Goal: Task Accomplishment & Management: Use online tool/utility

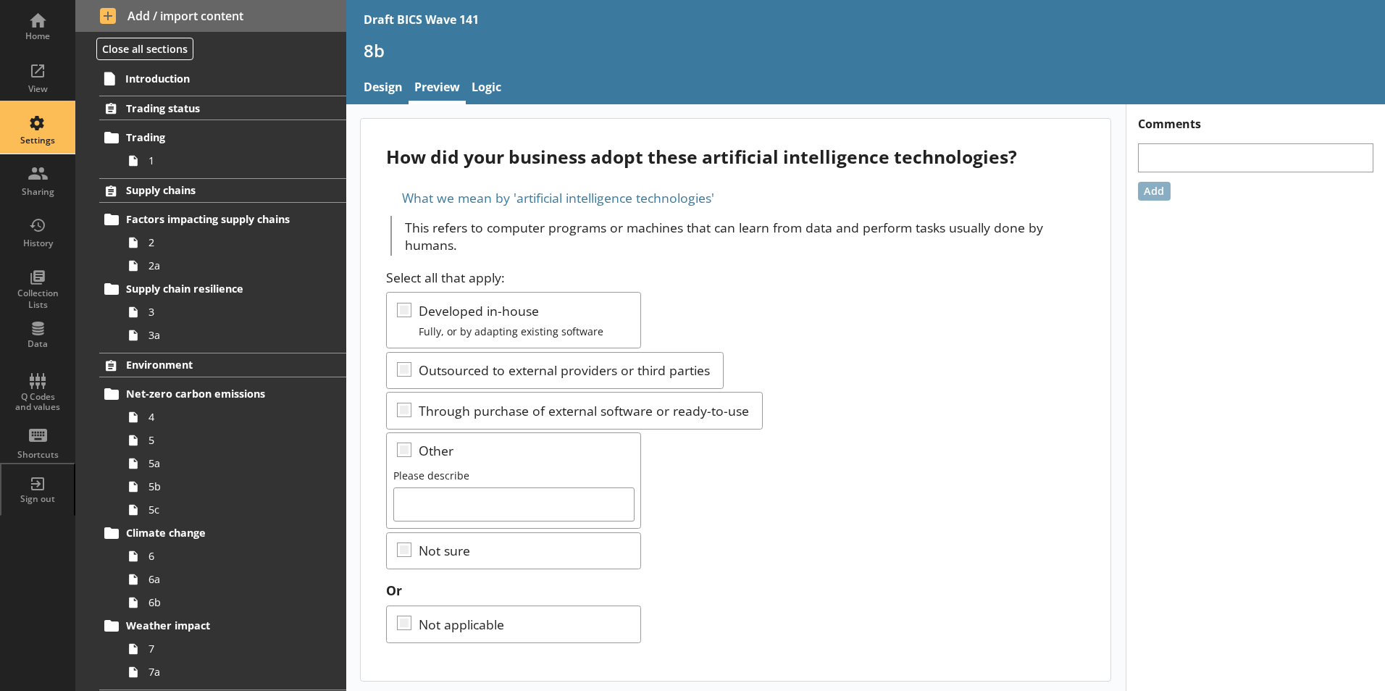
click at [34, 136] on div "Settings" at bounding box center [37, 141] width 51 height 12
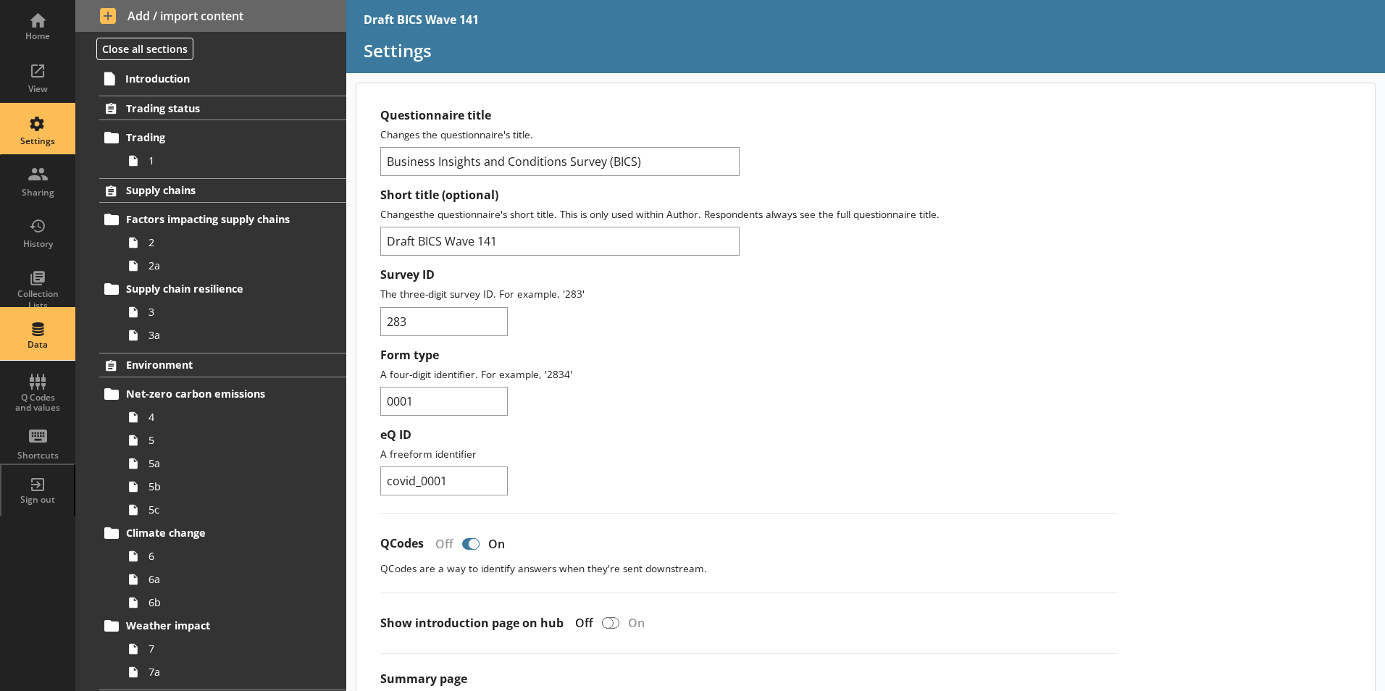
click at [43, 335] on div "Data" at bounding box center [37, 334] width 51 height 51
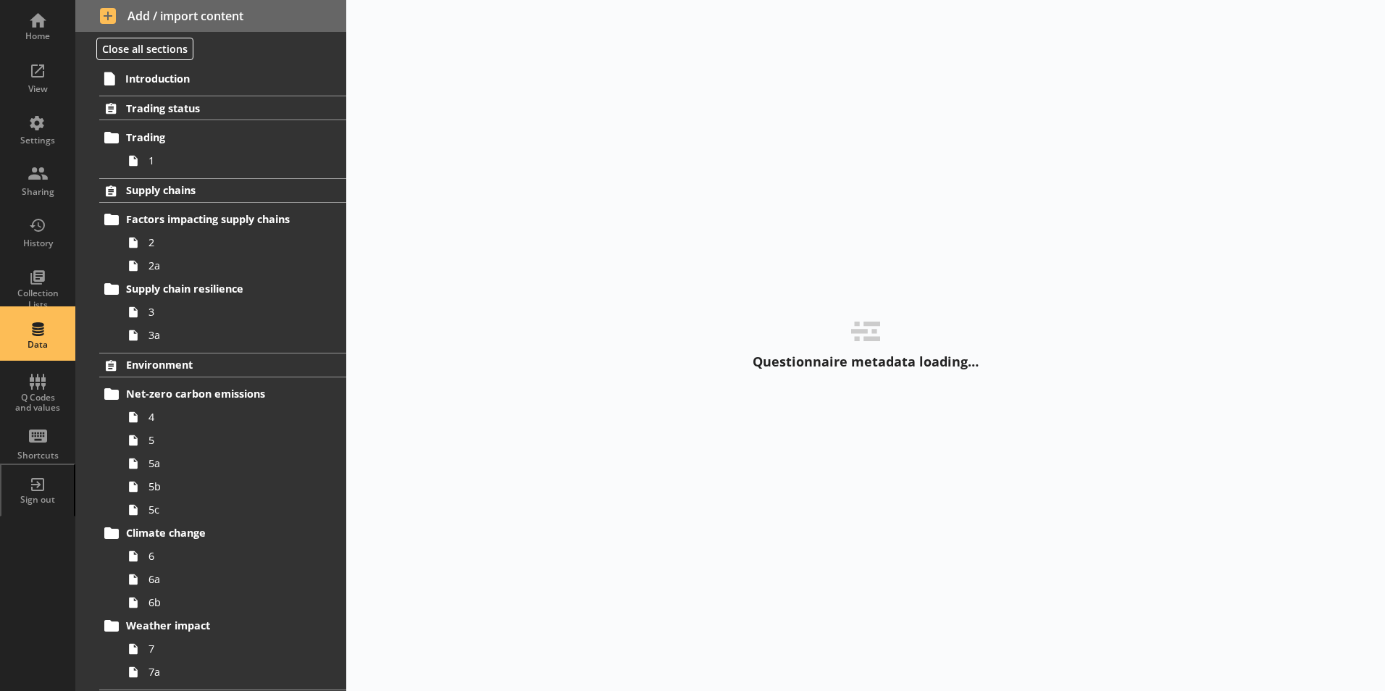
select select "Text_Optional"
select select "Date"
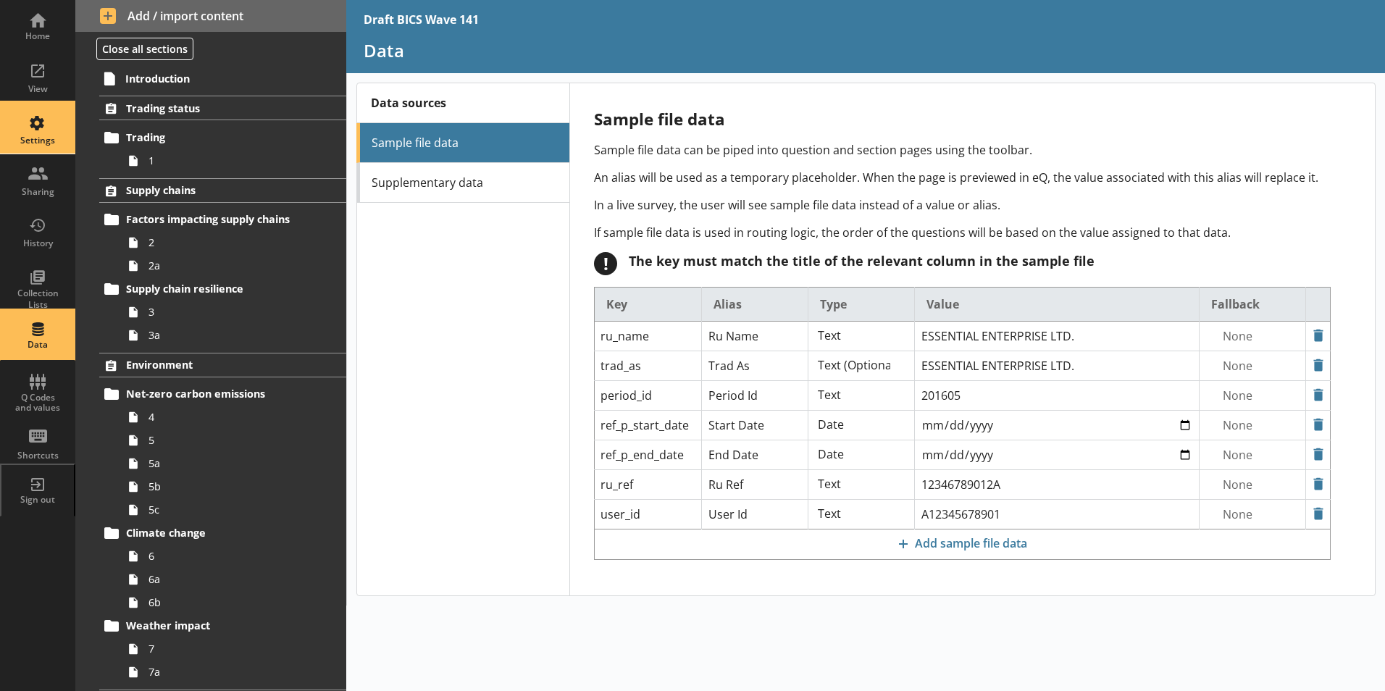
click at [33, 125] on div "Settings" at bounding box center [37, 128] width 51 height 51
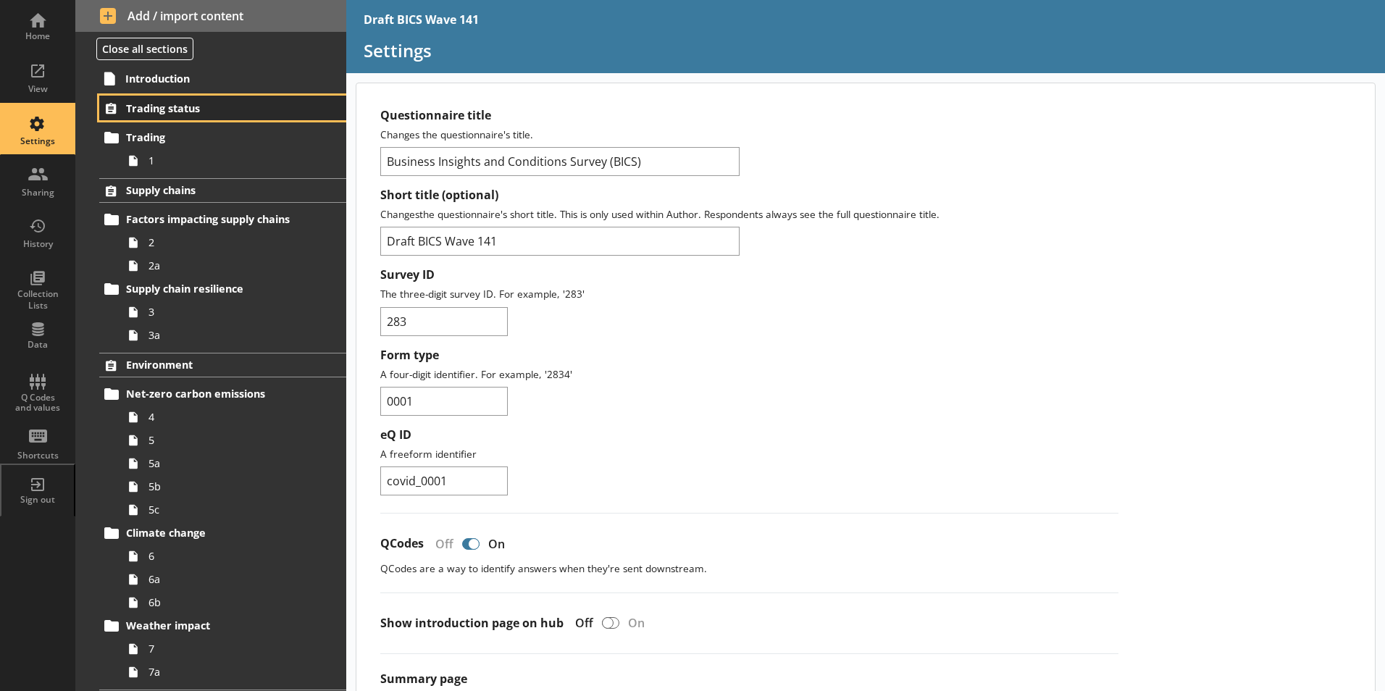
click at [162, 104] on span "Trading status" at bounding box center [214, 108] width 177 height 14
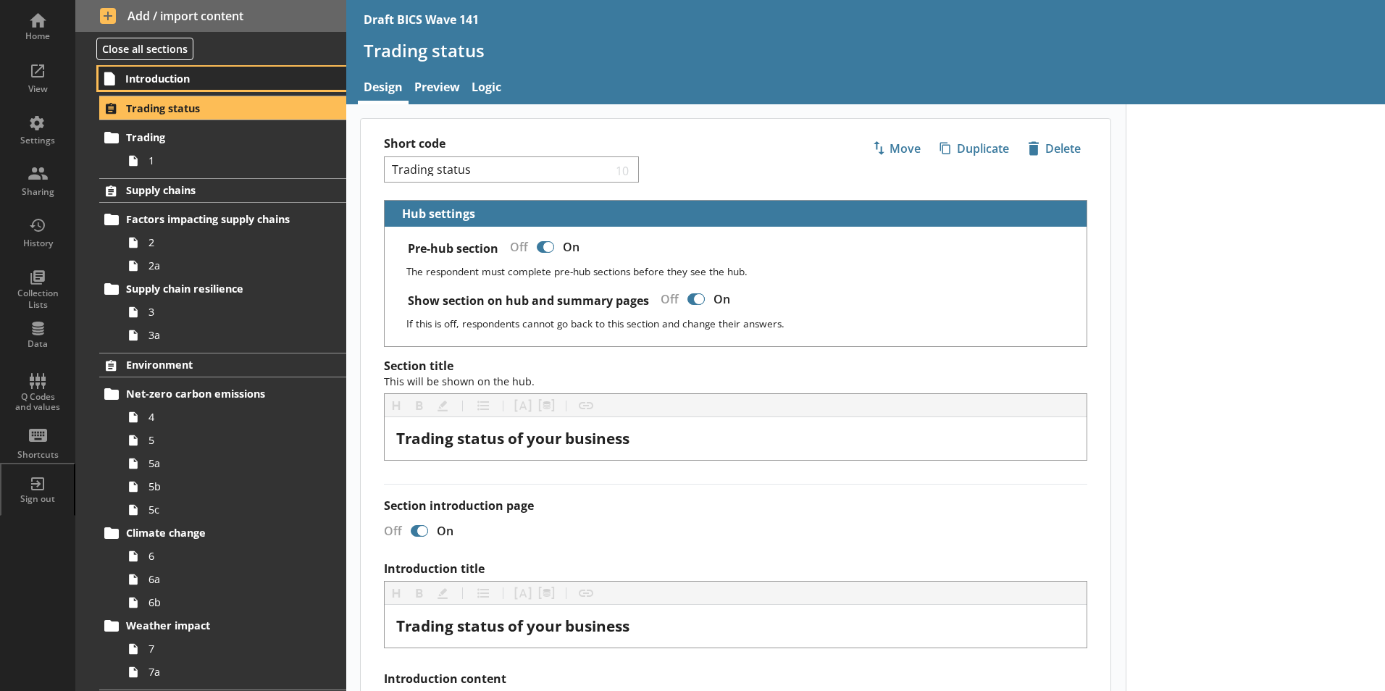
click at [165, 78] on span "Introduction" at bounding box center [214, 79] width 178 height 14
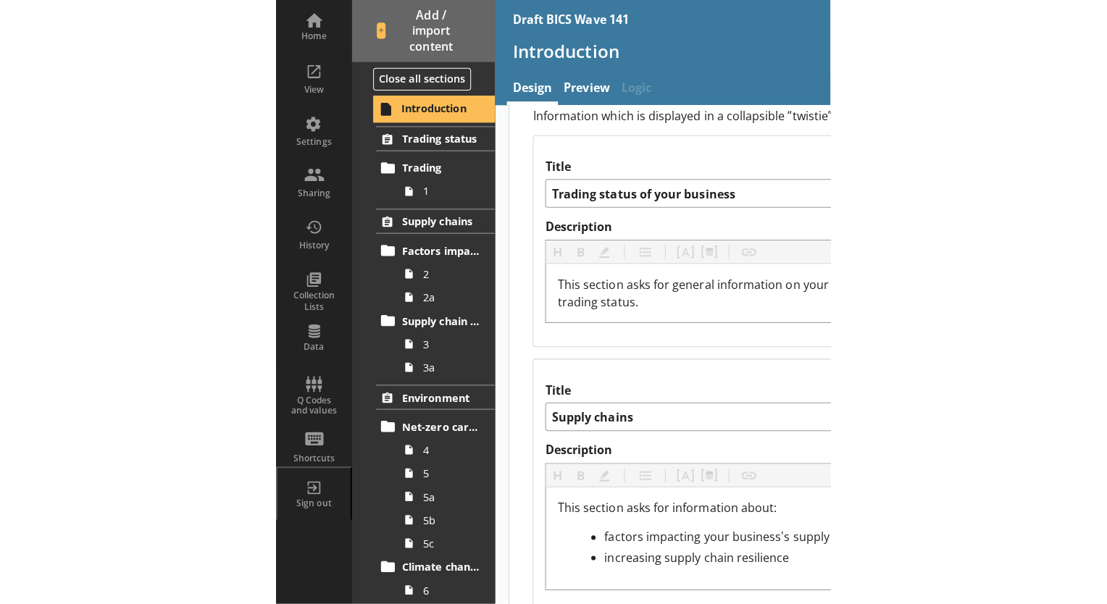
scroll to position [1565, 0]
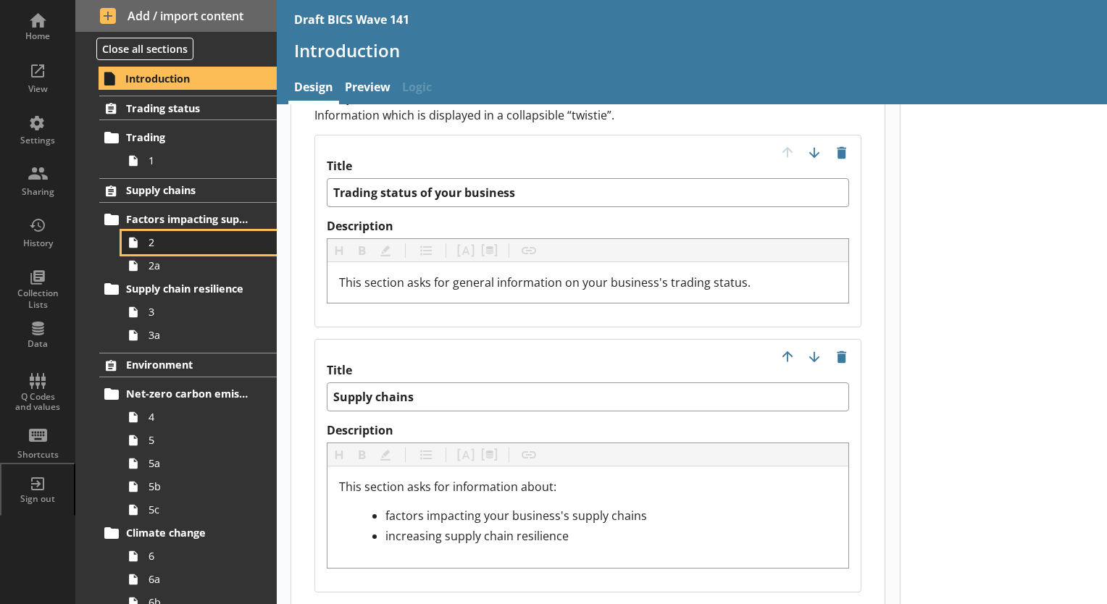
click at [154, 243] on span "2" at bounding box center [203, 242] width 109 height 14
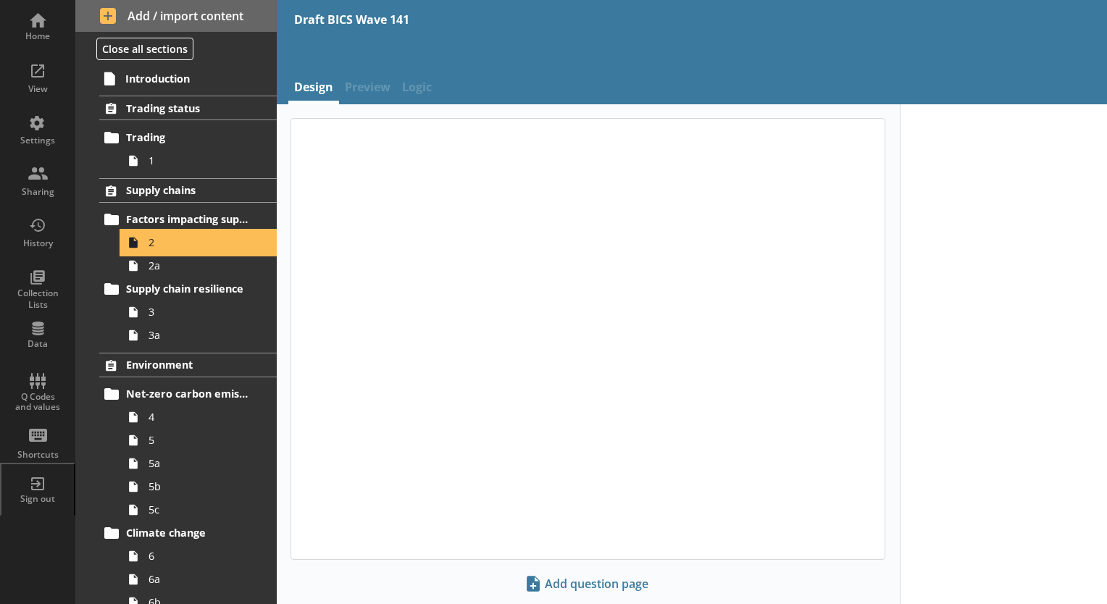
type textarea "x"
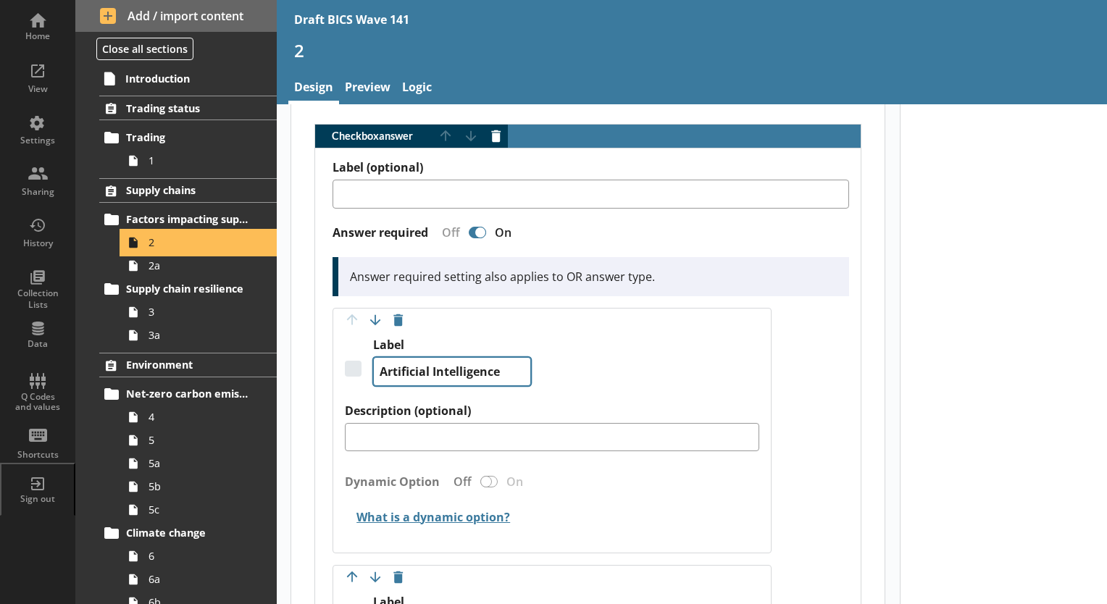
scroll to position [507, 0]
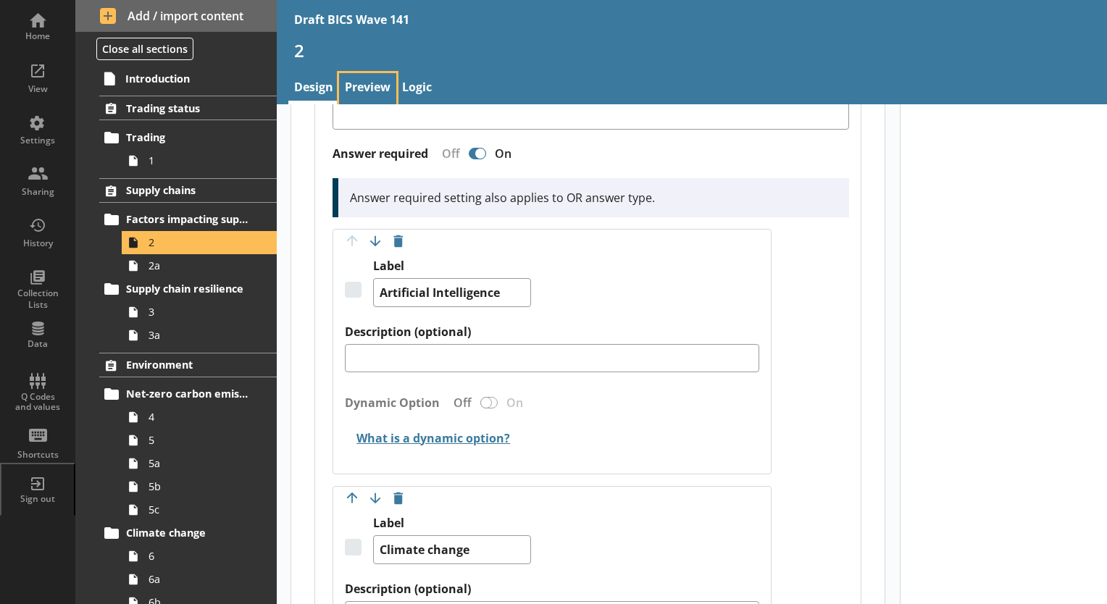
click at [372, 78] on link "Preview" at bounding box center [367, 88] width 57 height 31
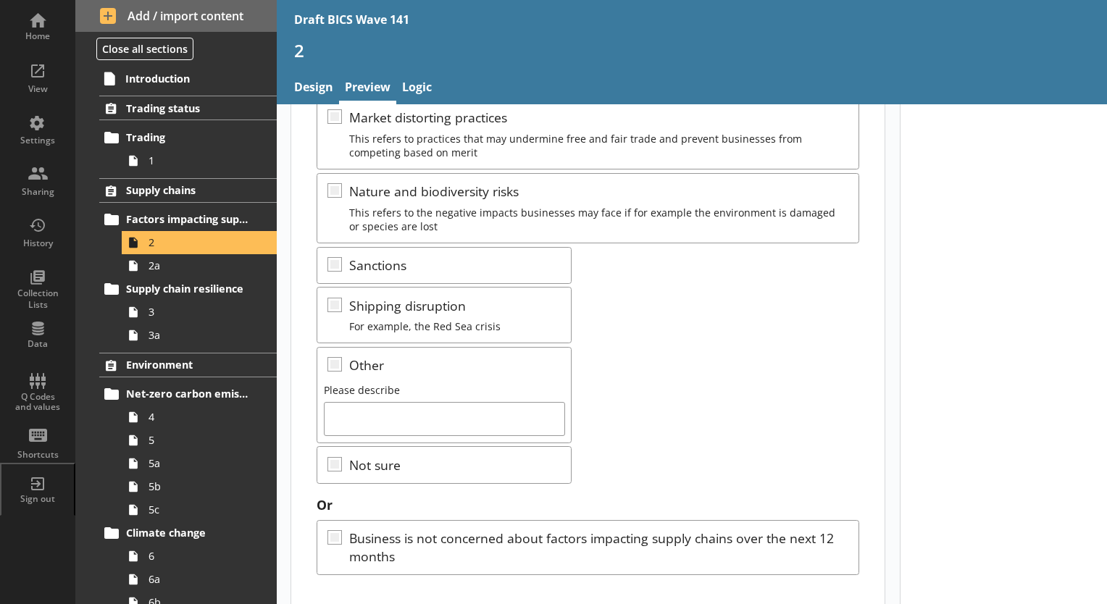
scroll to position [411, 0]
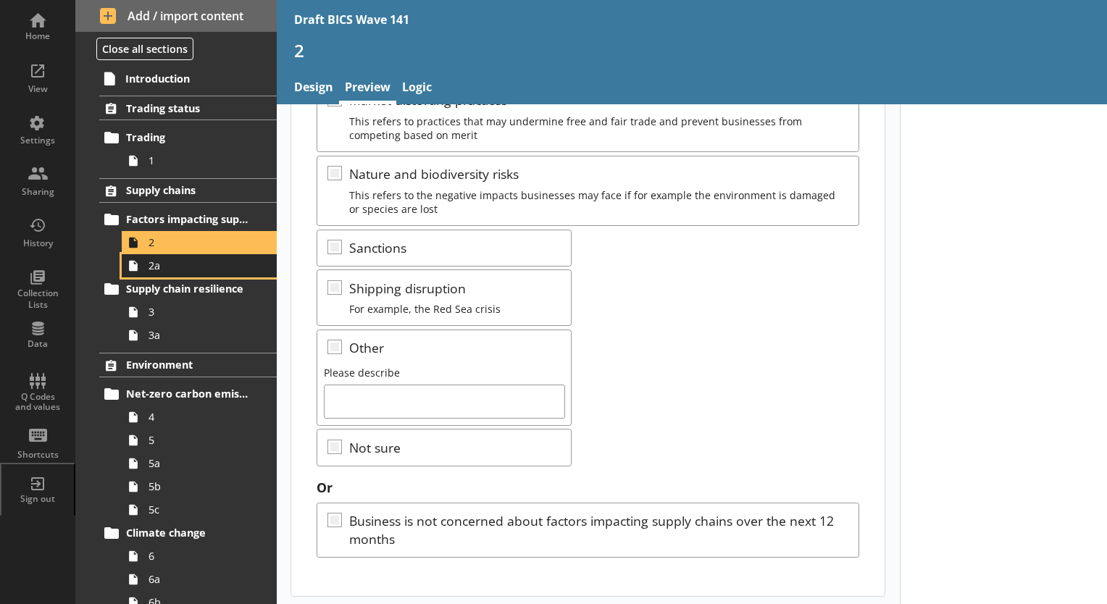
click at [156, 265] on span "2a" at bounding box center [203, 266] width 109 height 14
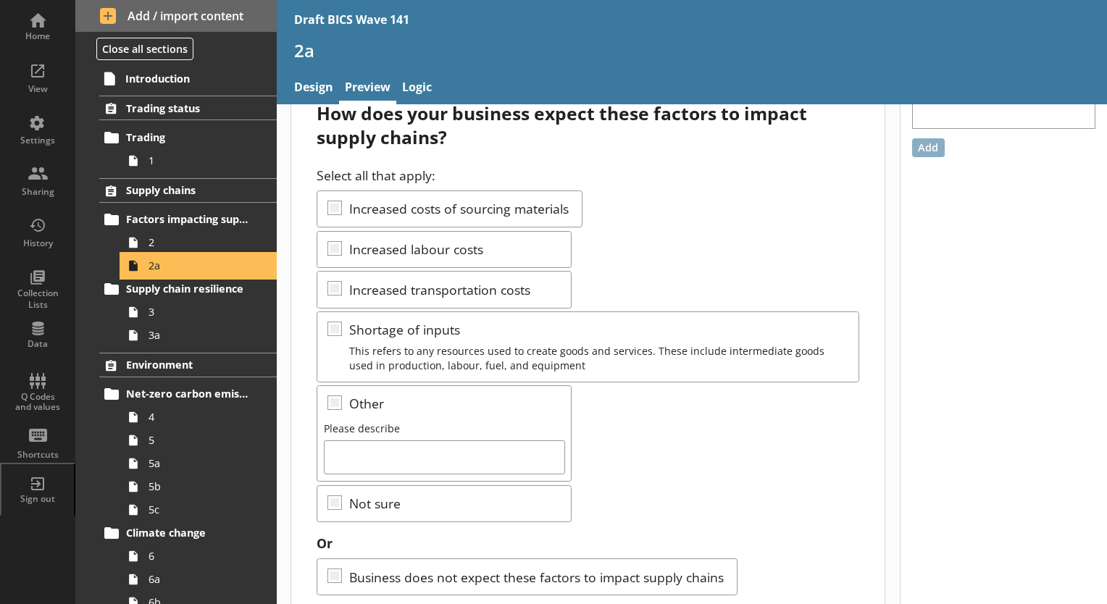
scroll to position [83, 0]
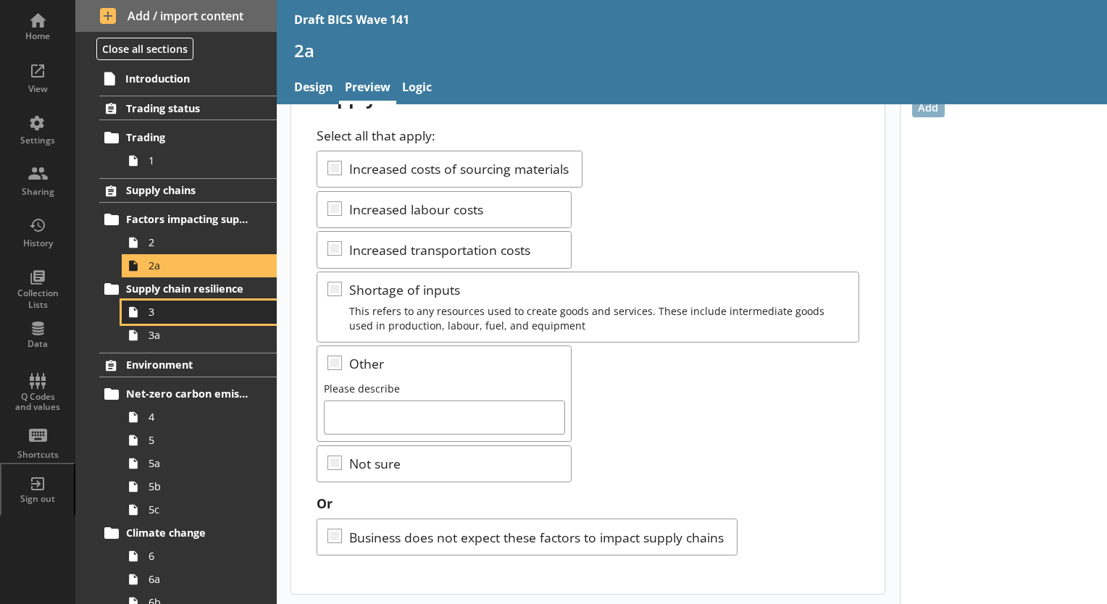
click at [141, 311] on icon at bounding box center [133, 312] width 23 height 23
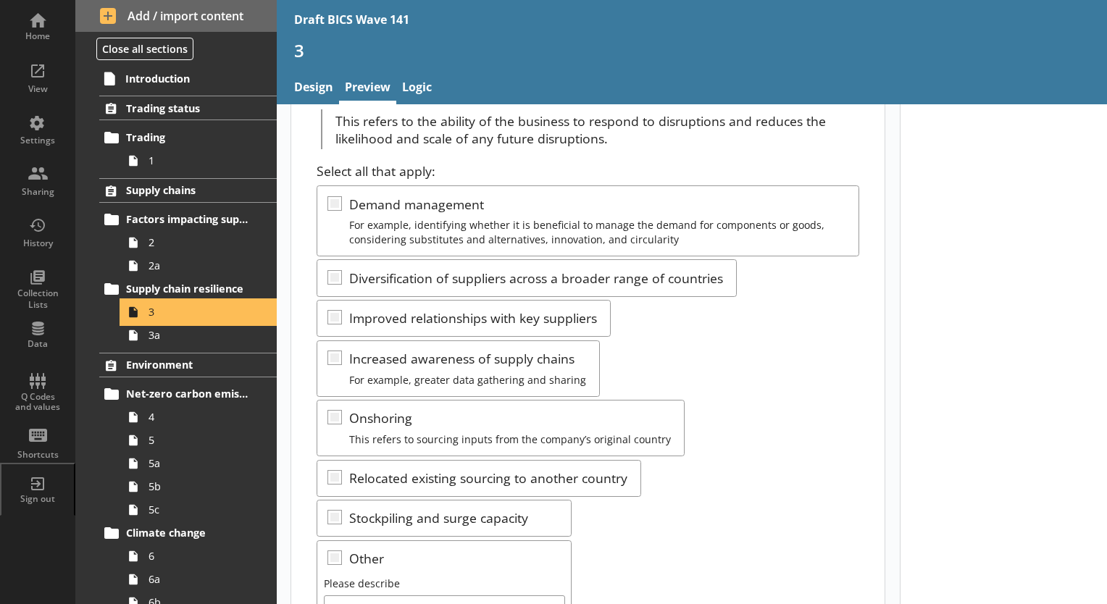
scroll to position [290, 0]
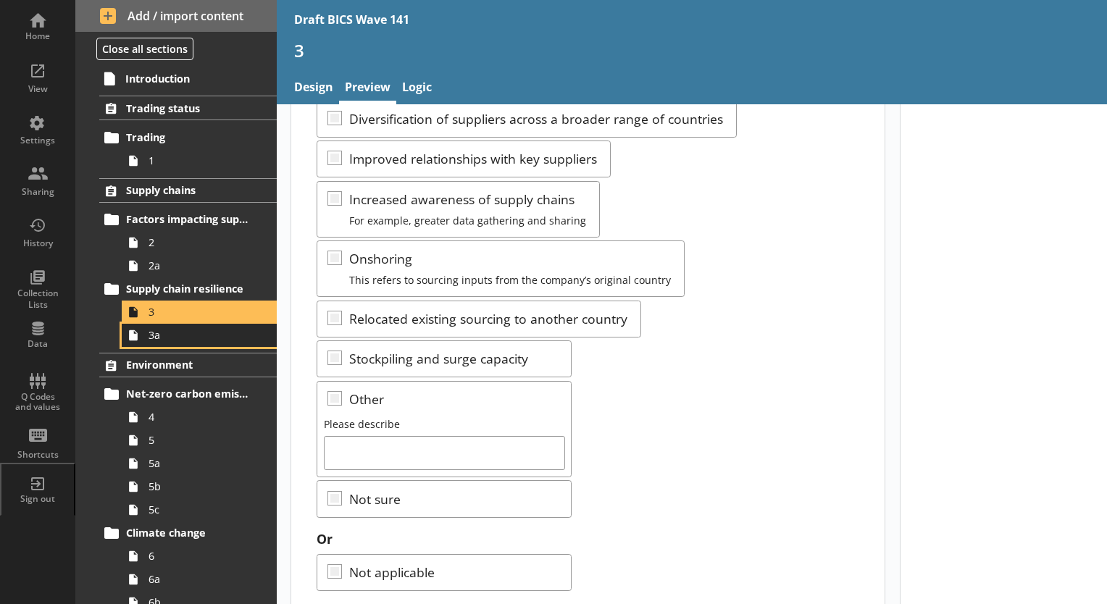
click at [158, 338] on span "3a" at bounding box center [203, 335] width 109 height 14
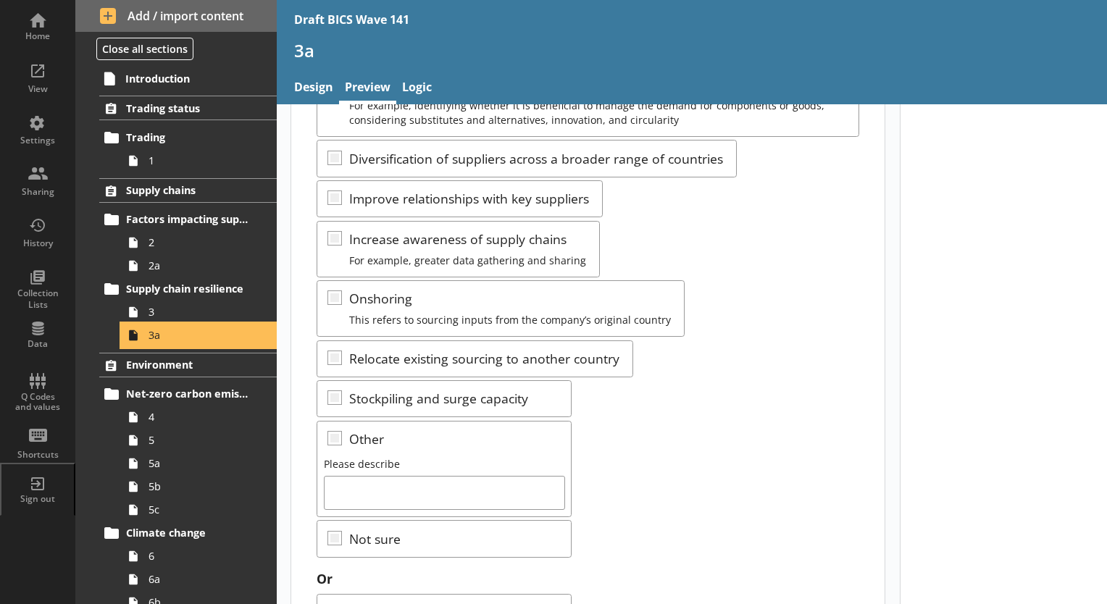
scroll to position [348, 0]
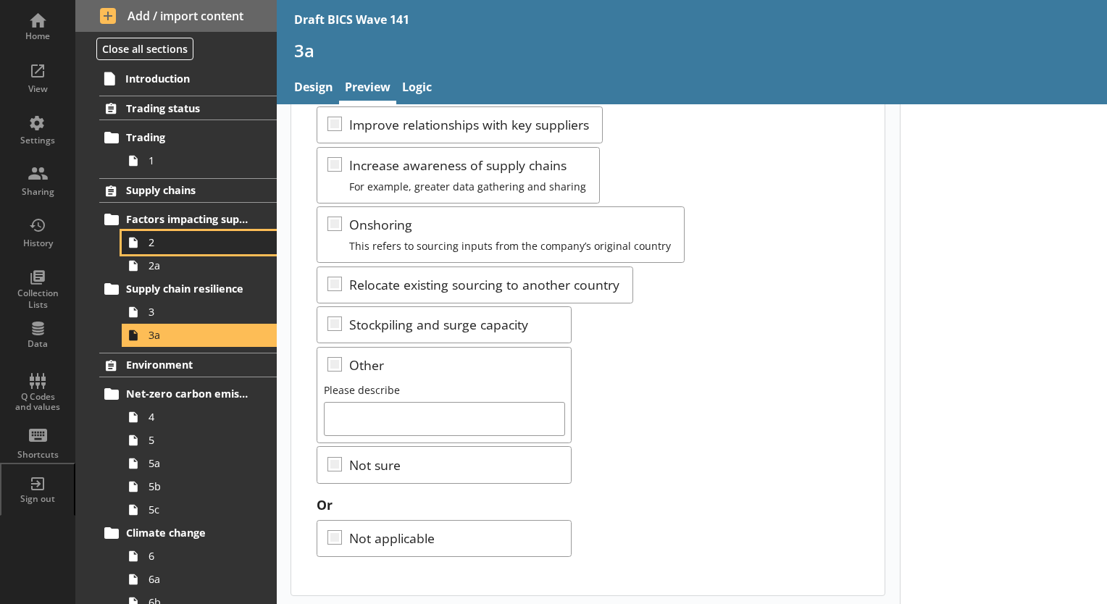
click at [152, 242] on span "2" at bounding box center [203, 242] width 109 height 14
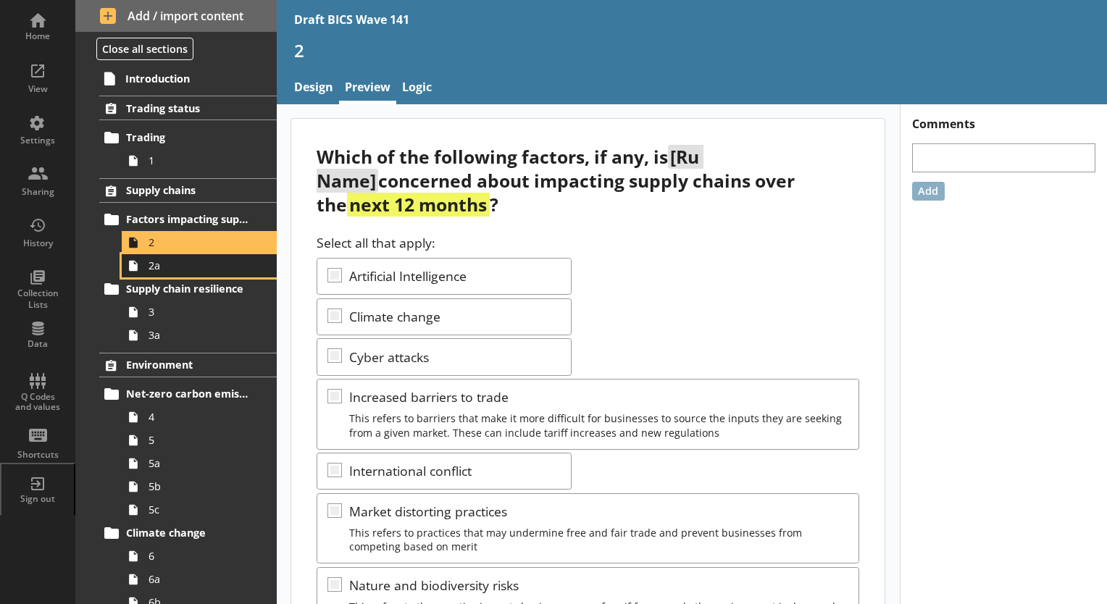
click at [150, 267] on span "2a" at bounding box center [203, 266] width 109 height 14
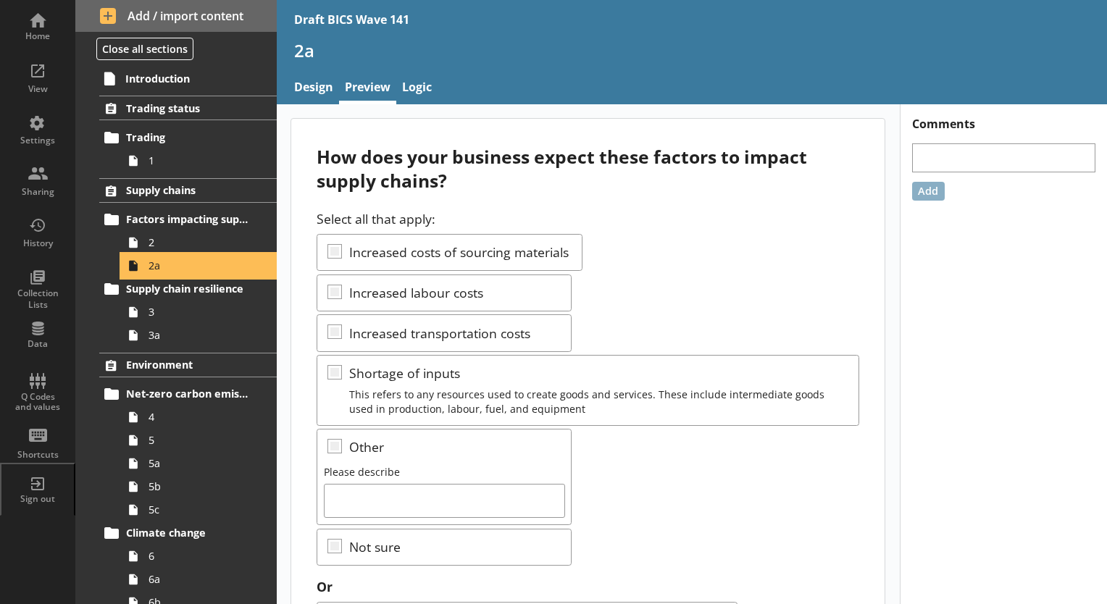
click at [150, 267] on span "2a" at bounding box center [203, 266] width 109 height 14
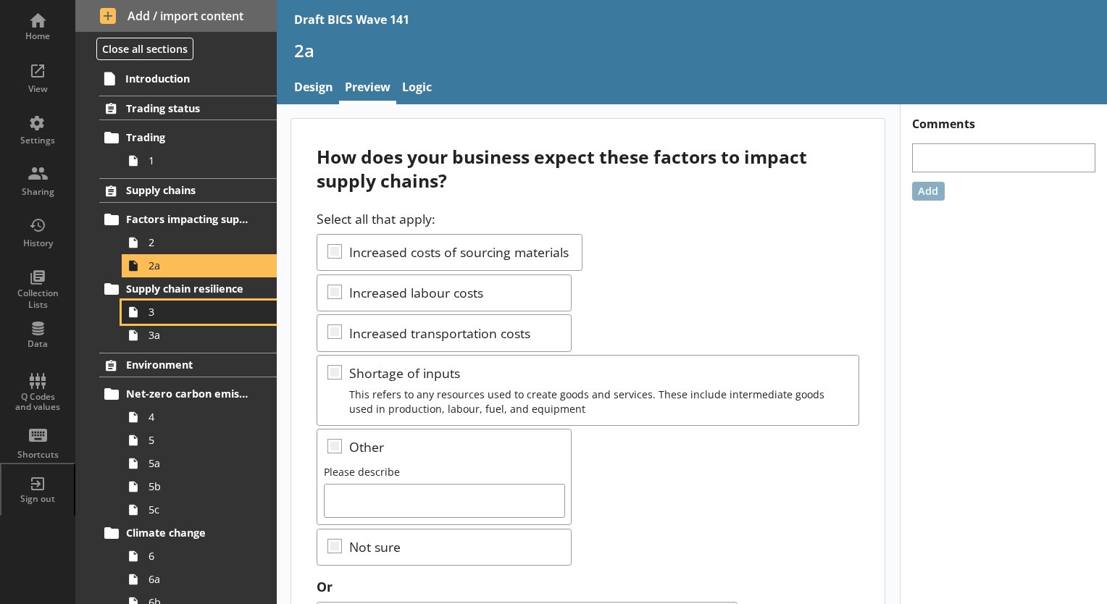
click at [146, 312] on link "3" at bounding box center [199, 312] width 155 height 23
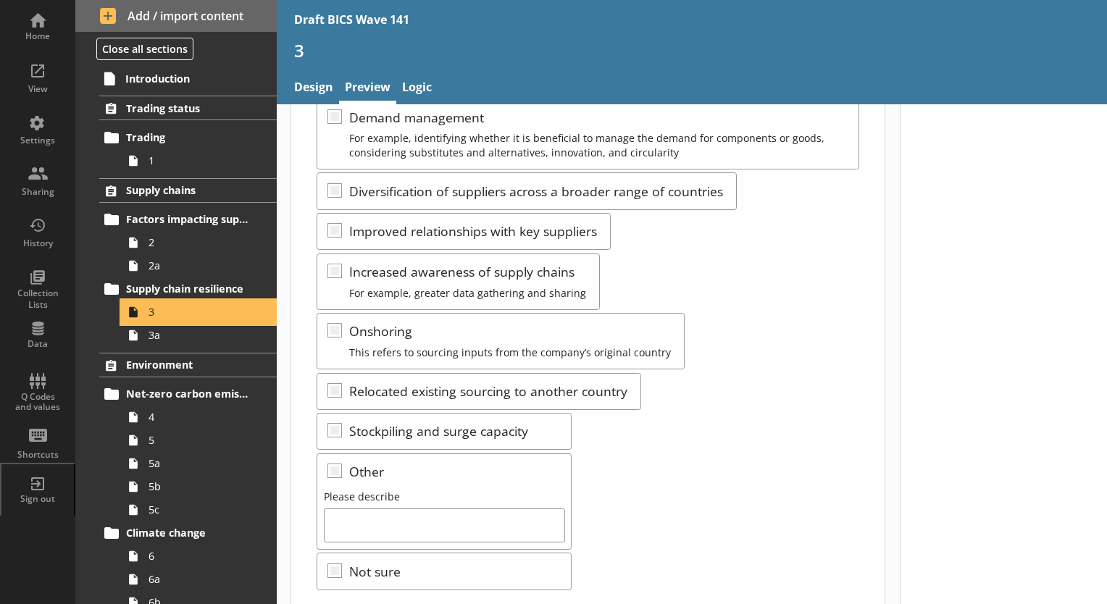
scroll to position [348, 0]
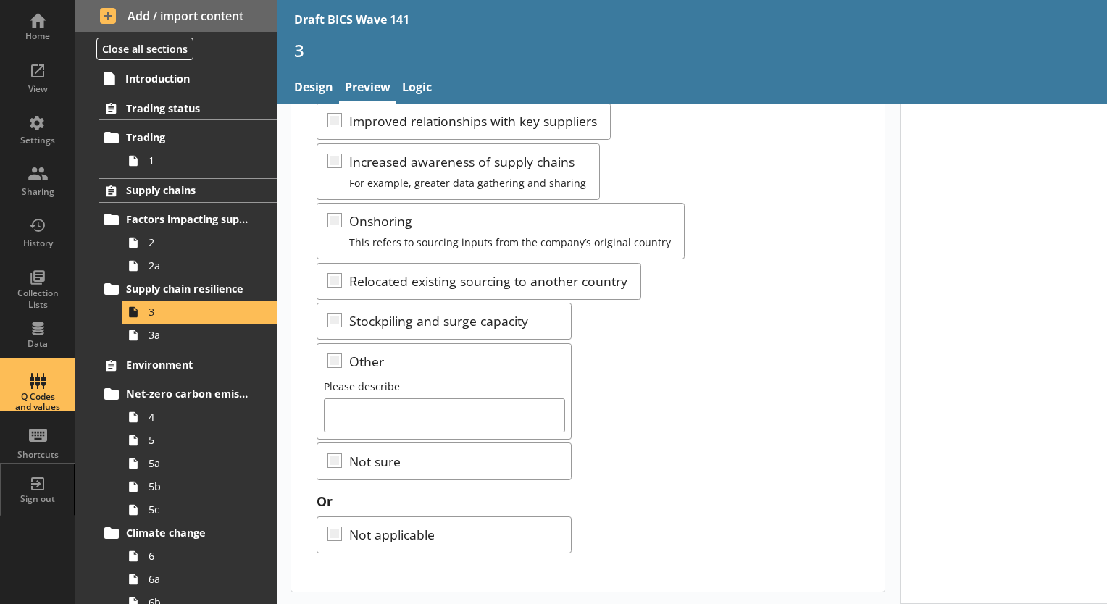
click at [35, 395] on div "Q Codes and values" at bounding box center [37, 402] width 51 height 21
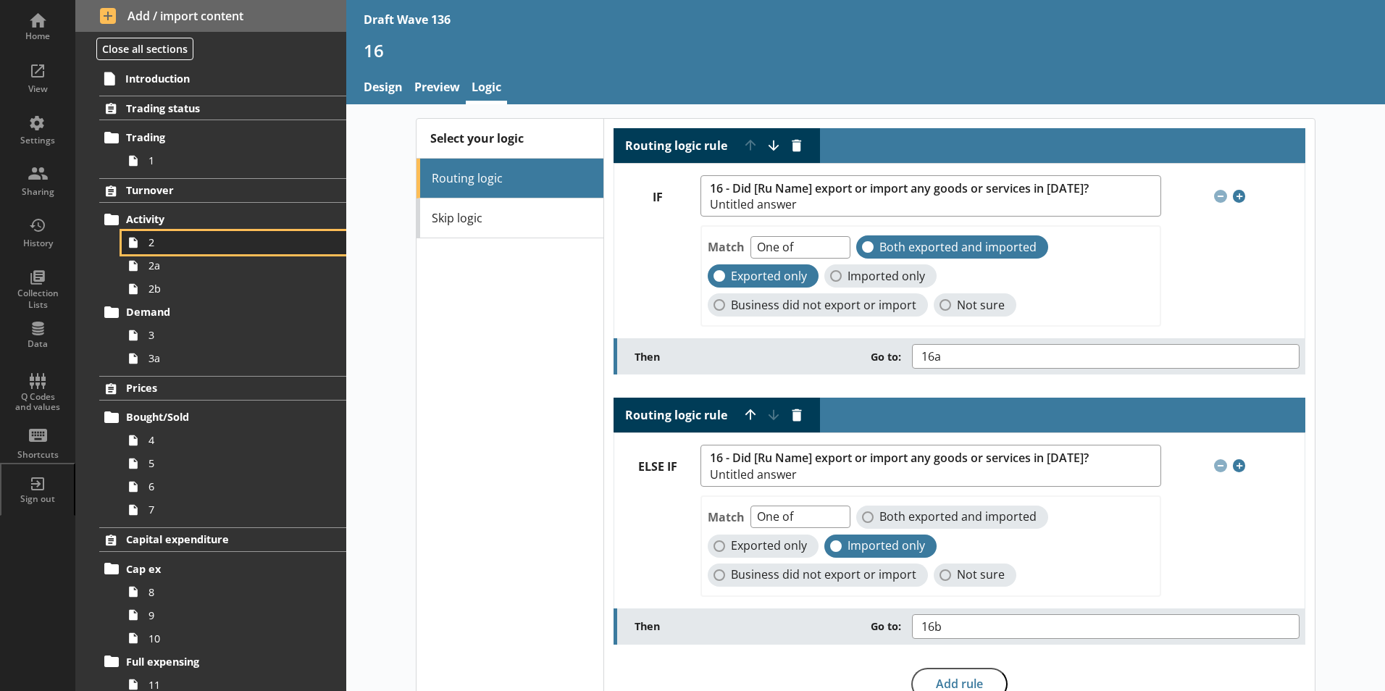
click at [157, 248] on span "2" at bounding box center [229, 242] width 161 height 14
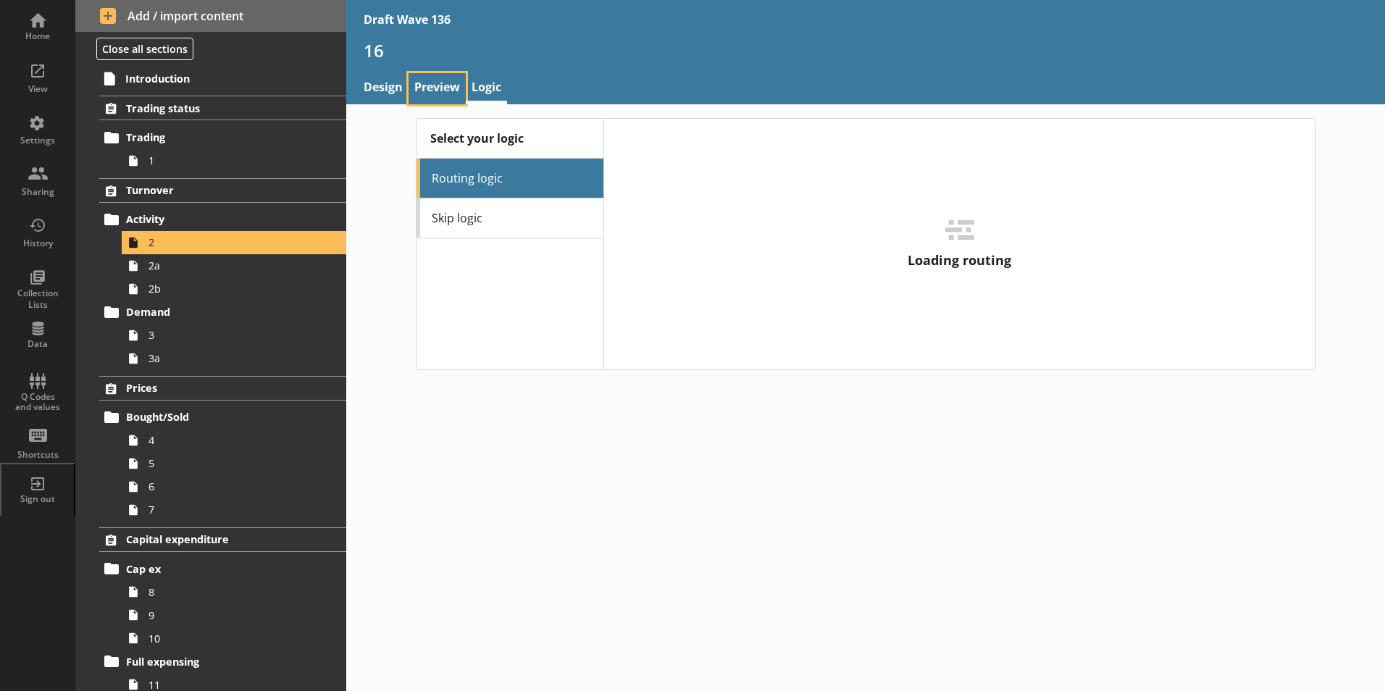
click at [424, 84] on link "Preview" at bounding box center [437, 88] width 57 height 31
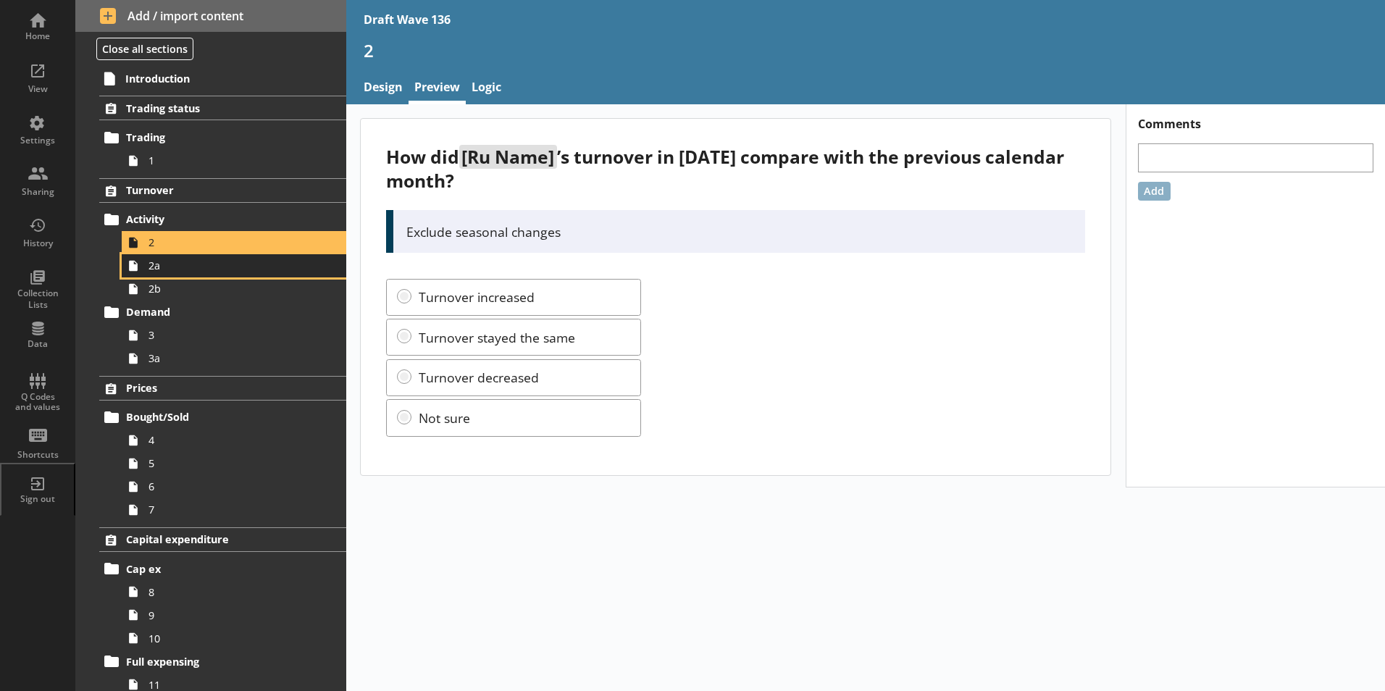
click at [158, 272] on span "2a" at bounding box center [229, 266] width 161 height 14
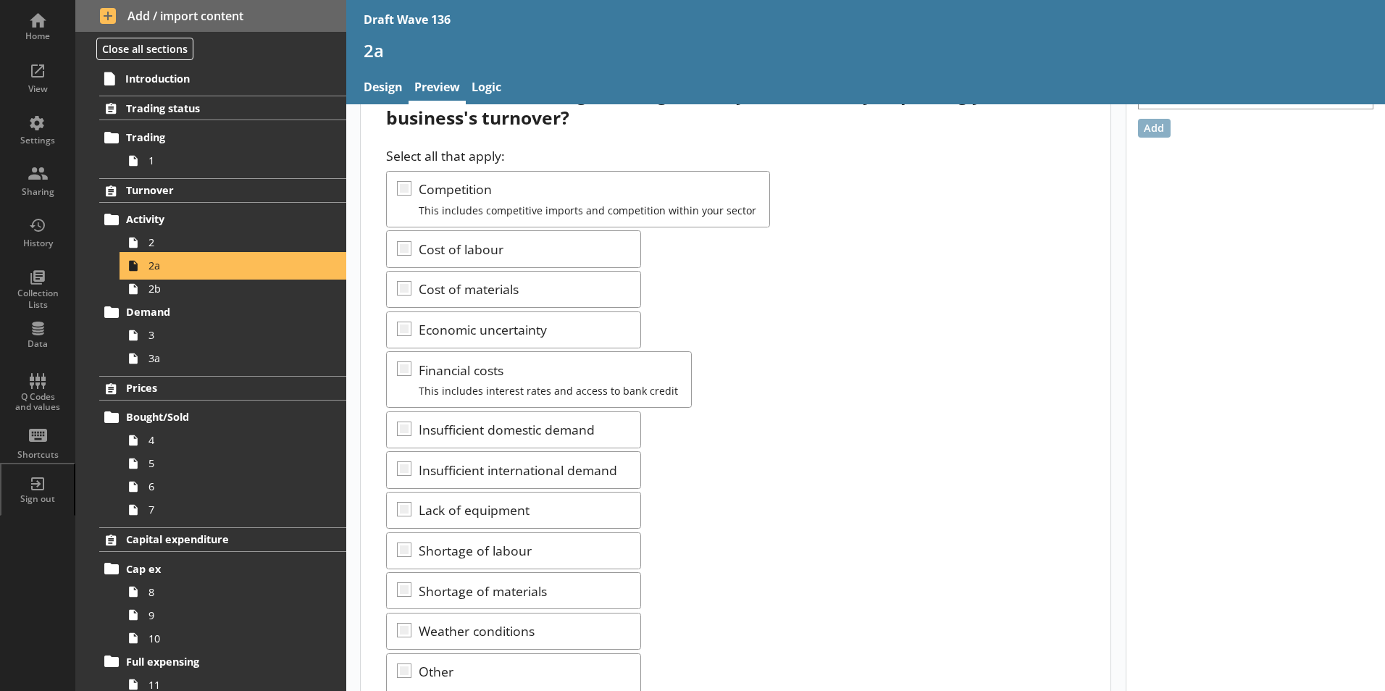
scroll to position [145, 0]
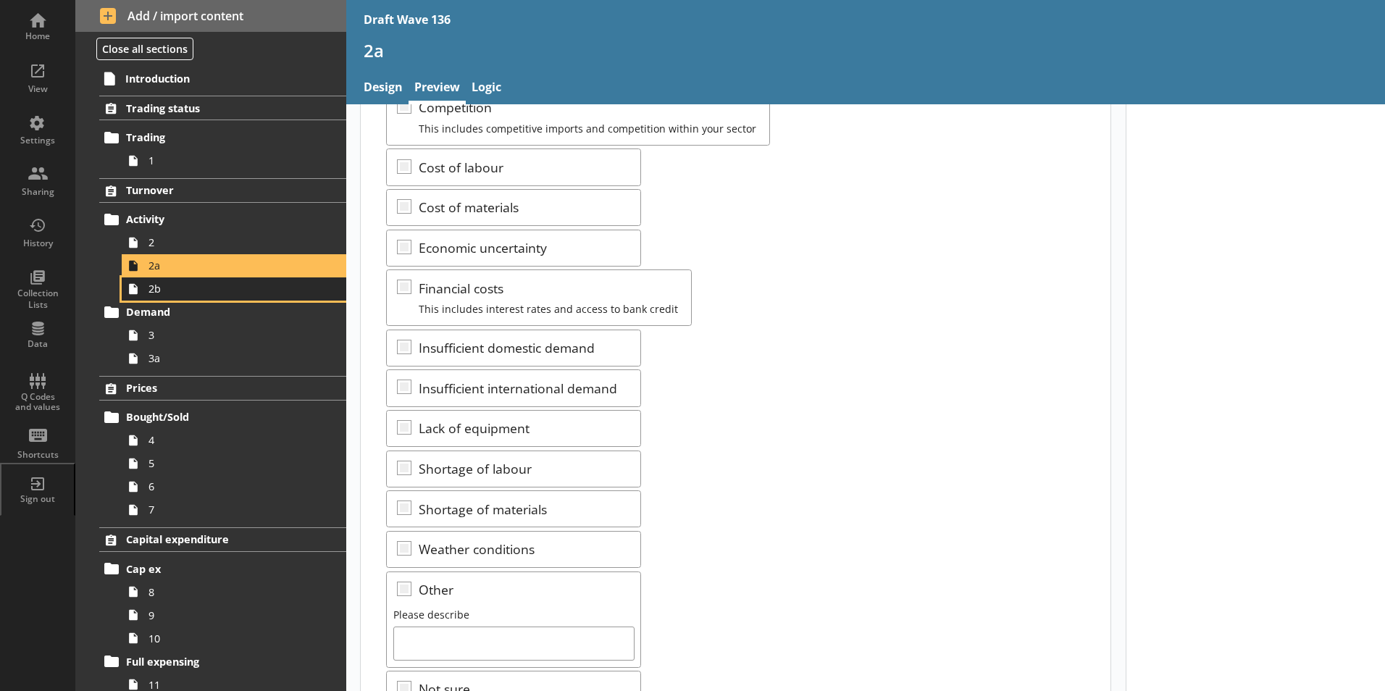
click at [157, 291] on span "2b" at bounding box center [229, 289] width 161 height 14
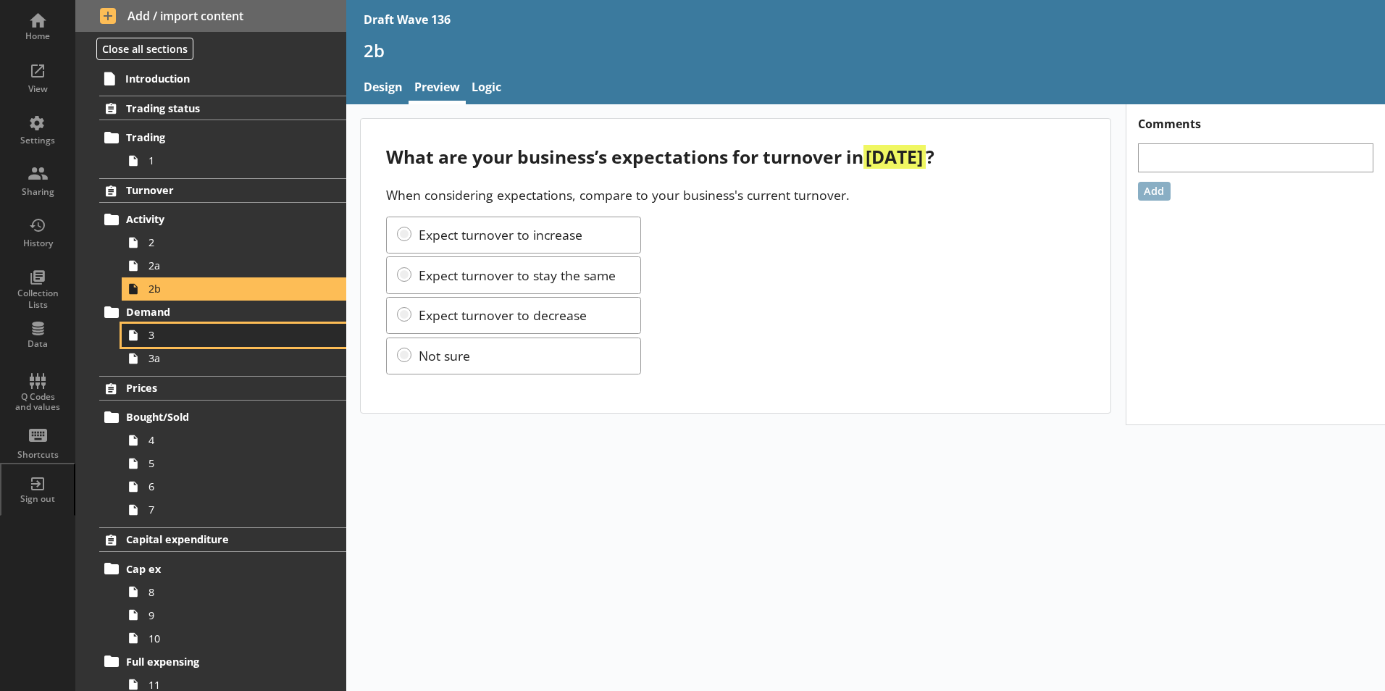
click at [157, 334] on span "3" at bounding box center [229, 335] width 161 height 14
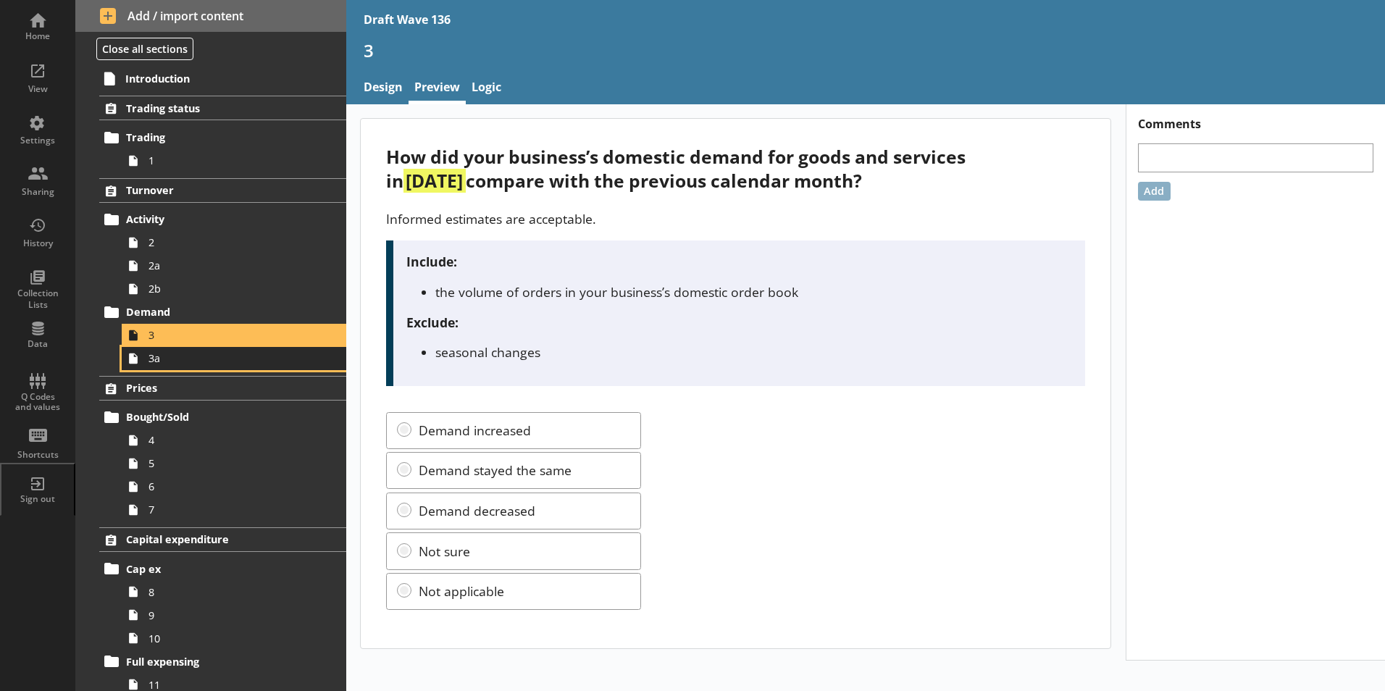
click at [156, 363] on span "3a" at bounding box center [229, 358] width 161 height 14
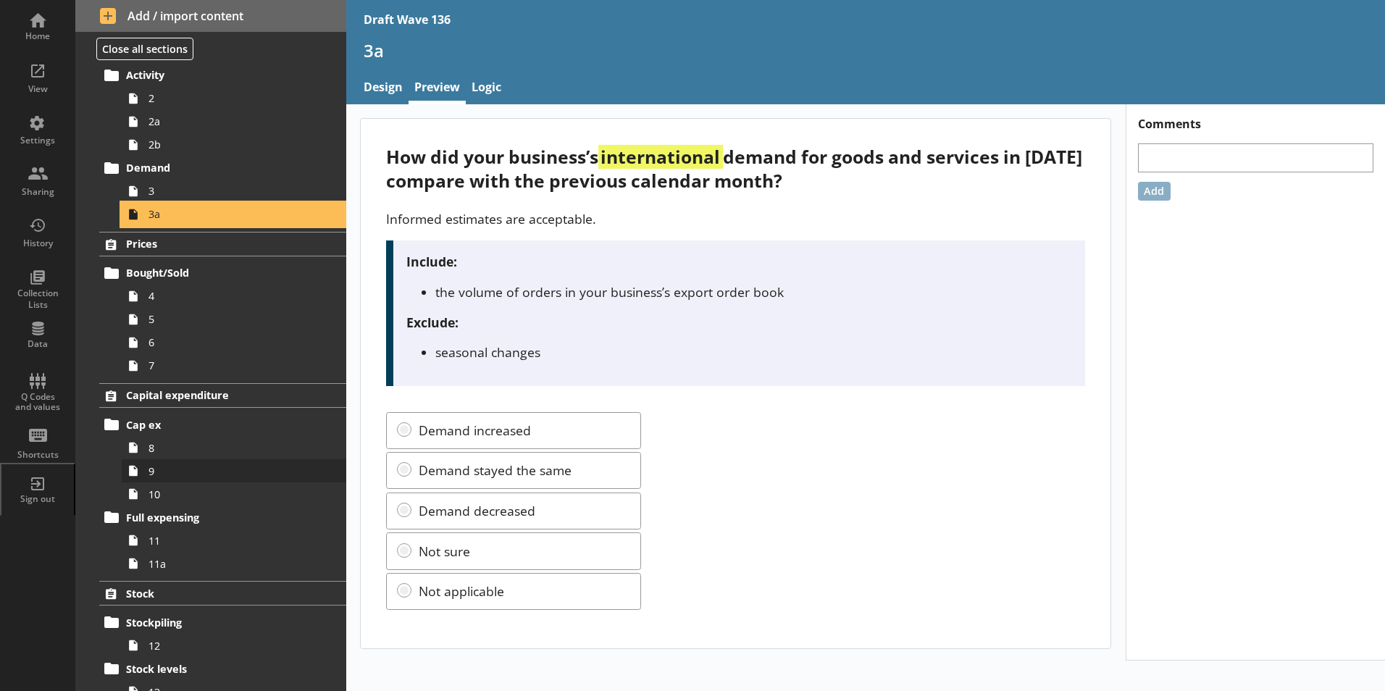
scroll to position [145, 0]
